Goal: Task Accomplishment & Management: Complete application form

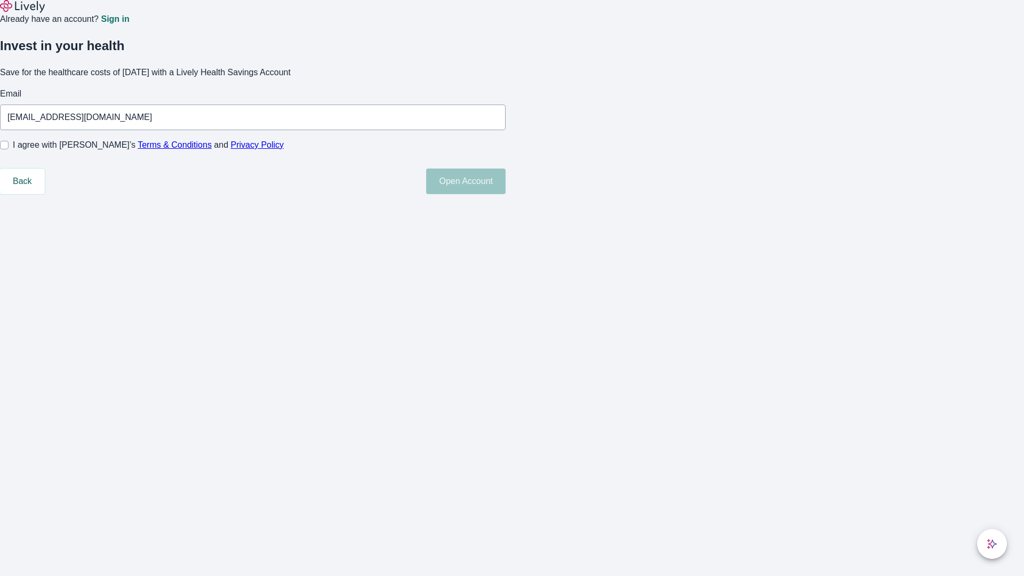
click at [9, 149] on input "I agree with Lively’s Terms & Conditions and Privacy Policy" at bounding box center [4, 145] width 9 height 9
checkbox input "true"
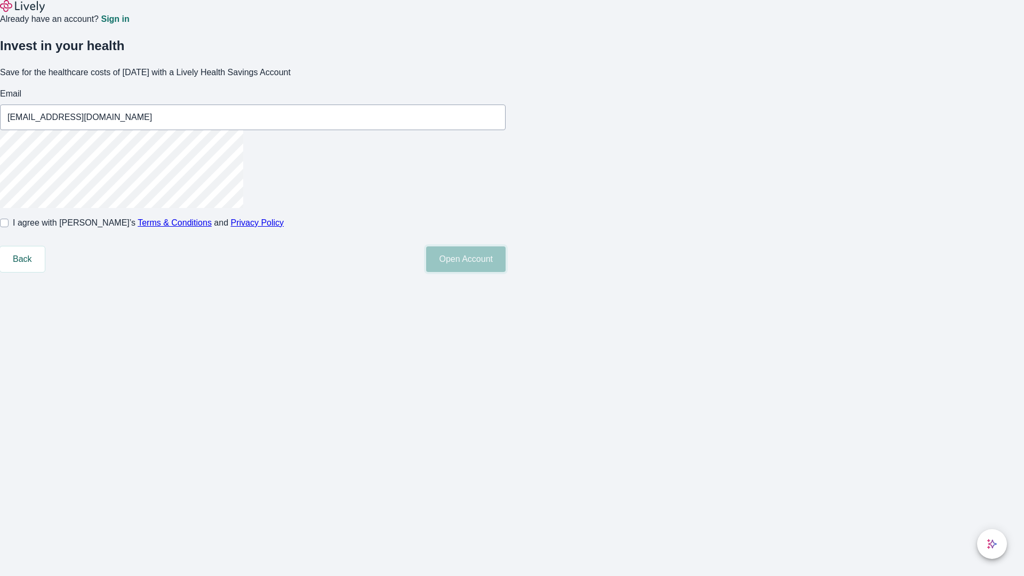
click at [506, 272] on button "Open Account" at bounding box center [465, 259] width 79 height 26
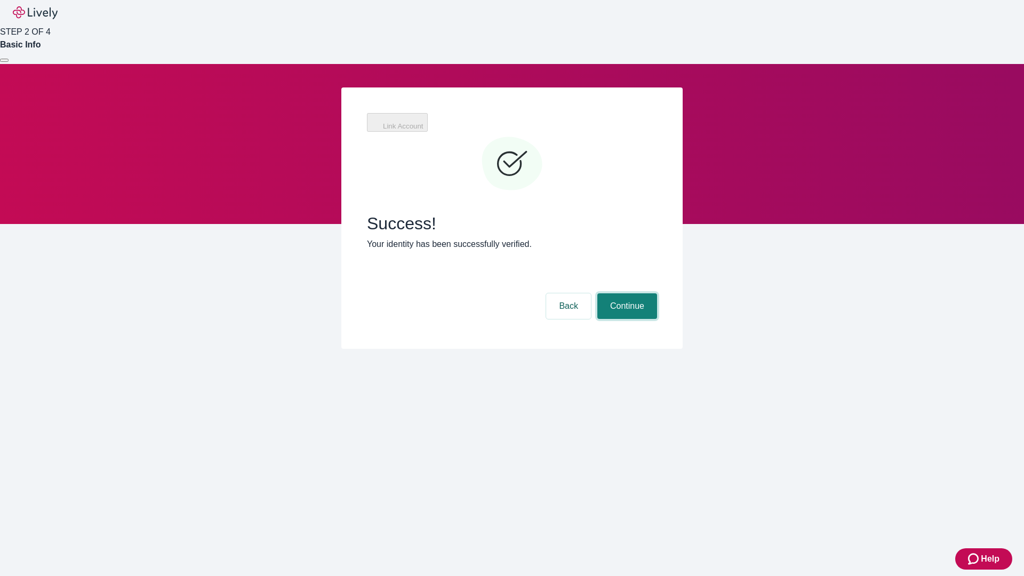
click at [626, 293] on button "Continue" at bounding box center [627, 306] width 60 height 26
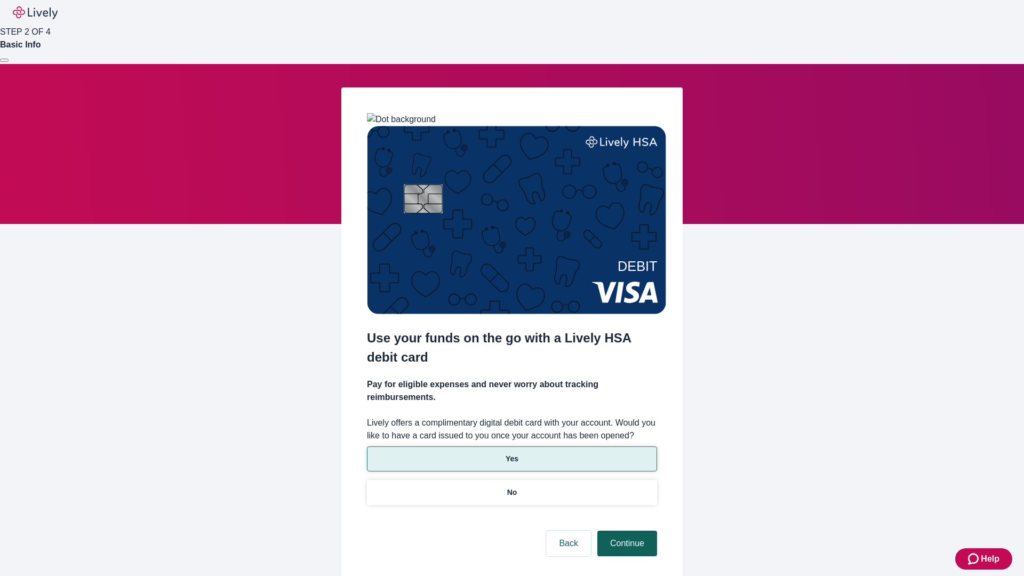
click at [511, 487] on p "No" at bounding box center [512, 492] width 10 height 11
click at [626, 531] on button "Continue" at bounding box center [627, 544] width 60 height 26
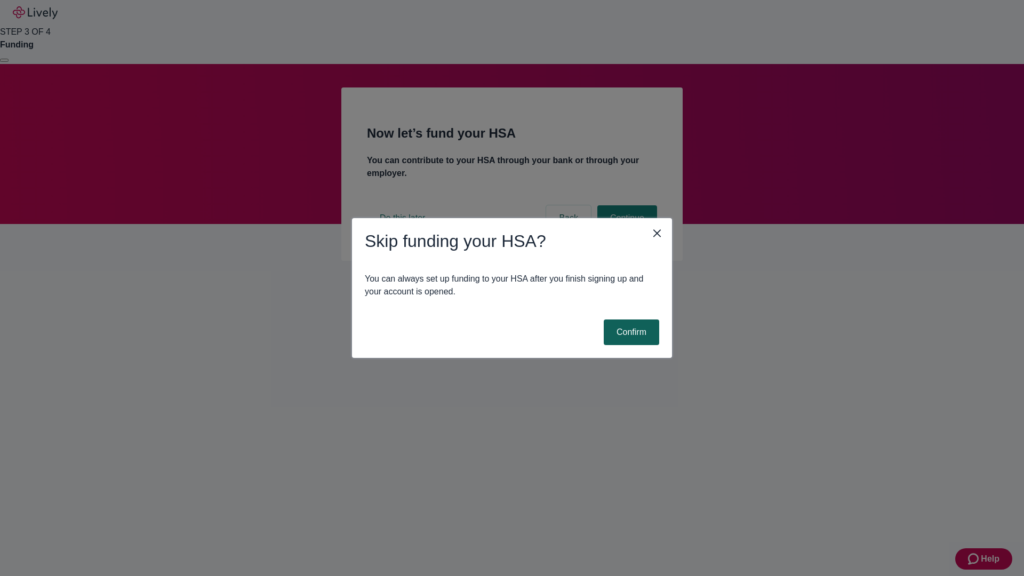
click at [630, 332] on button "Confirm" at bounding box center [631, 332] width 55 height 26
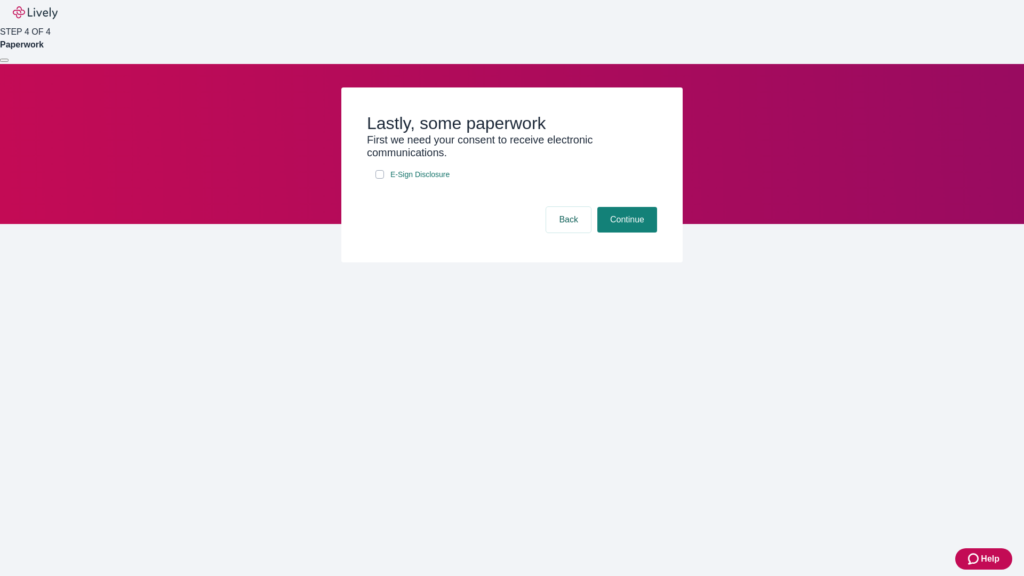
click at [380, 179] on input "E-Sign Disclosure" at bounding box center [379, 174] width 9 height 9
checkbox input "true"
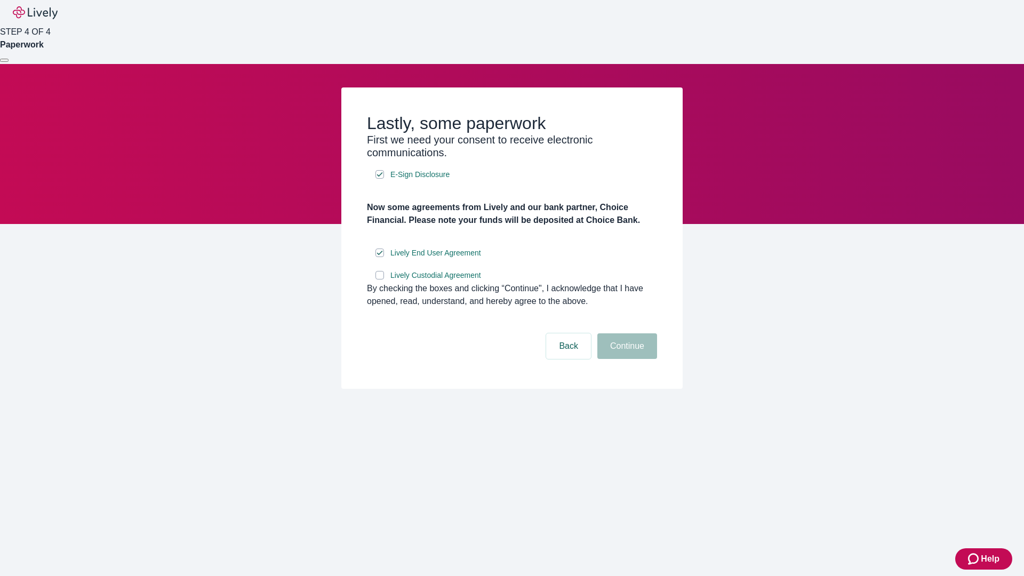
click at [380, 279] on input "Lively Custodial Agreement" at bounding box center [379, 275] width 9 height 9
checkbox input "true"
click at [626, 359] on button "Continue" at bounding box center [627, 346] width 60 height 26
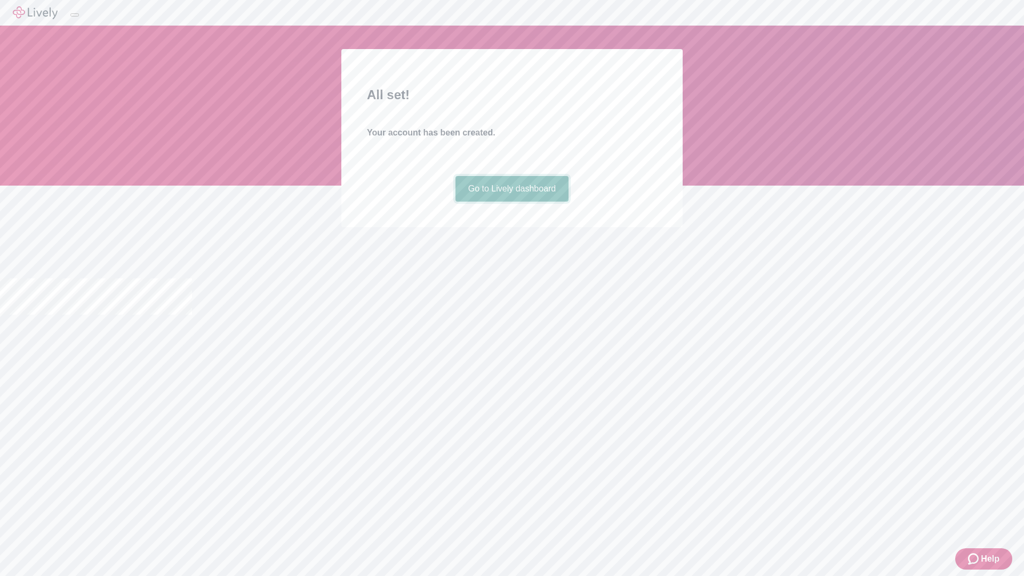
click at [511, 202] on link "Go to Lively dashboard" at bounding box center [512, 189] width 114 height 26
